Goal: Complete application form

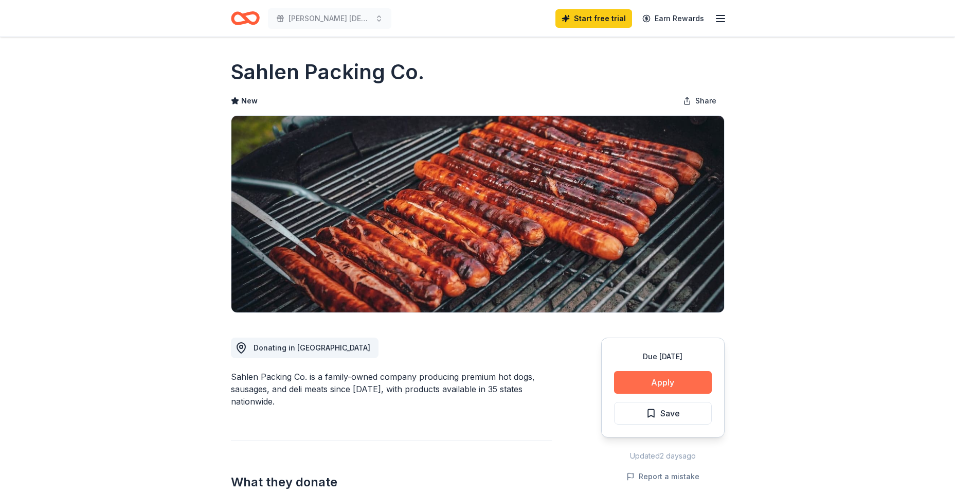
click at [667, 382] on button "Apply" at bounding box center [663, 382] width 98 height 23
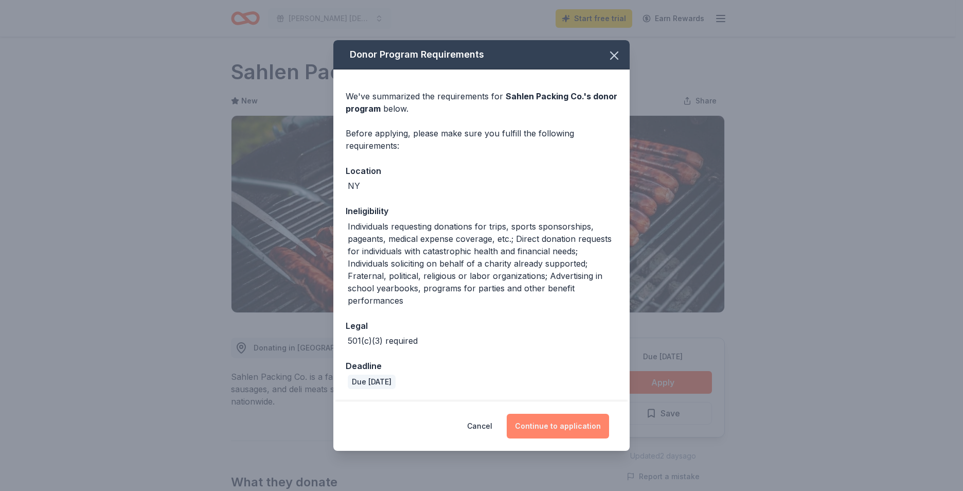
click at [570, 429] on button "Continue to application" at bounding box center [557, 425] width 102 height 25
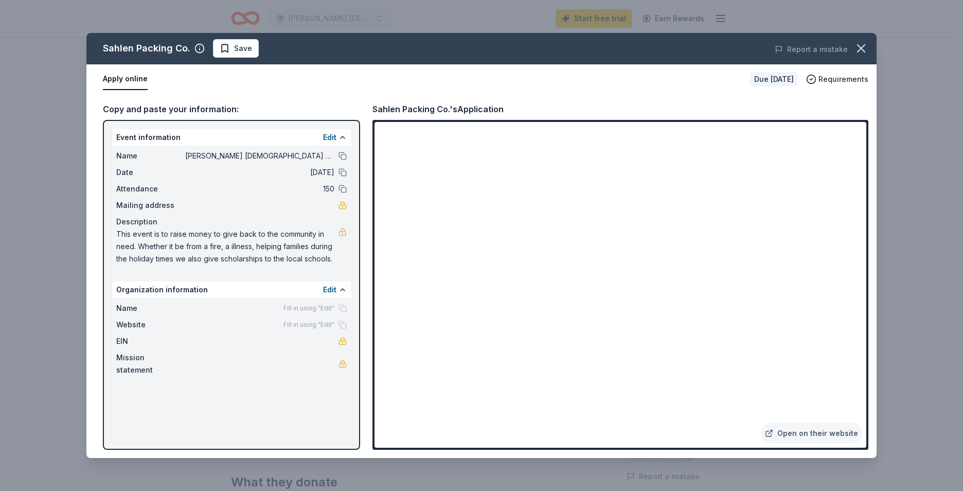
click at [154, 207] on span "Mailing address" at bounding box center [150, 205] width 69 height 12
click at [343, 207] on link at bounding box center [342, 205] width 8 height 8
click at [198, 184] on span "150" at bounding box center [259, 189] width 149 height 12
click at [195, 133] on div "Event information Edit" at bounding box center [231, 137] width 239 height 16
click at [243, 48] on span "Save" at bounding box center [243, 48] width 18 height 12
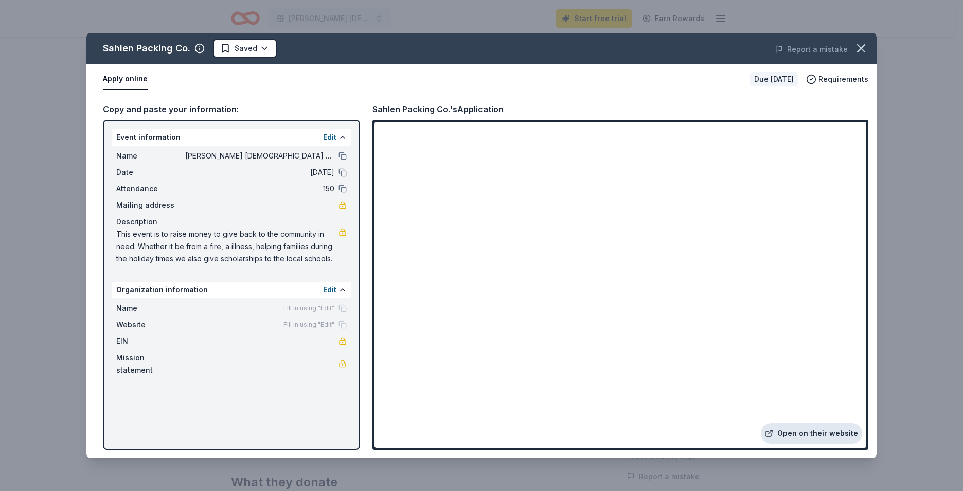
click at [827, 431] on link "Open on their website" at bounding box center [810, 433] width 101 height 21
